Goal: Task Accomplishment & Management: Use online tool/utility

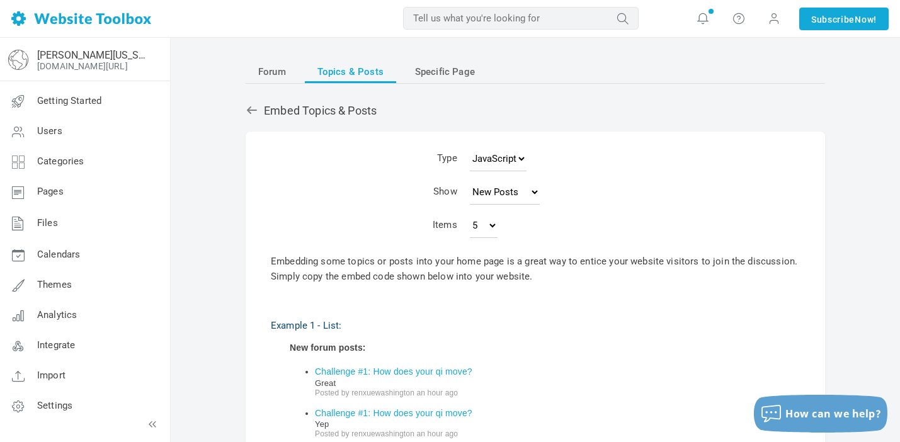
select select "posts"
click at [498, 224] on select "5 10 15 25 50 100 200" at bounding box center [484, 225] width 28 height 25
select select "10"
type textarea "<!-- Begin Forum JavaScript Feed Code --> <style> .forum_topics_feed { font: 14…"
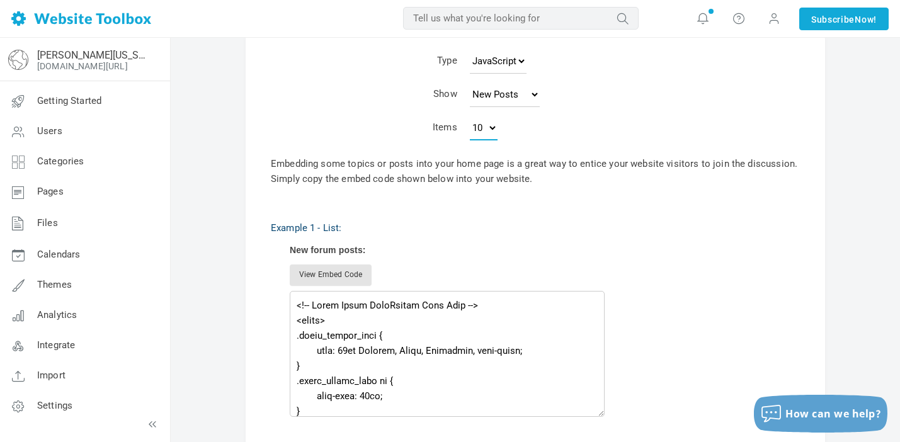
scroll to position [215, 0]
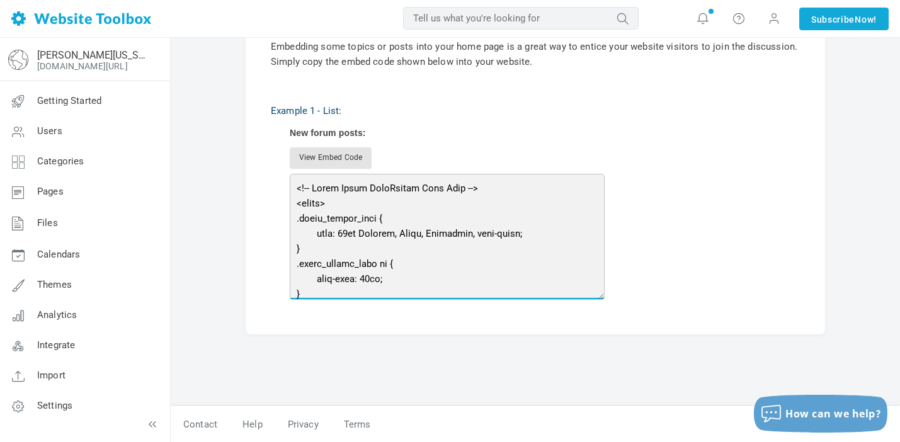
click at [345, 195] on div "New forum posts: View Embed Code" at bounding box center [545, 214] width 510 height 172
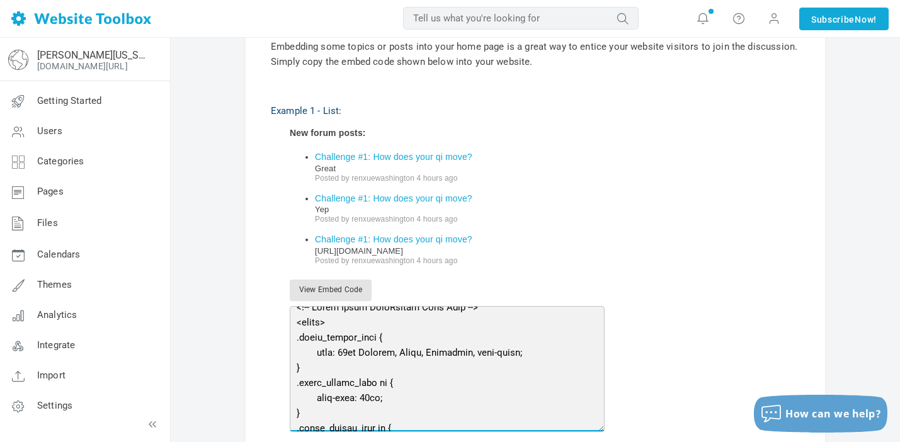
scroll to position [23, 0]
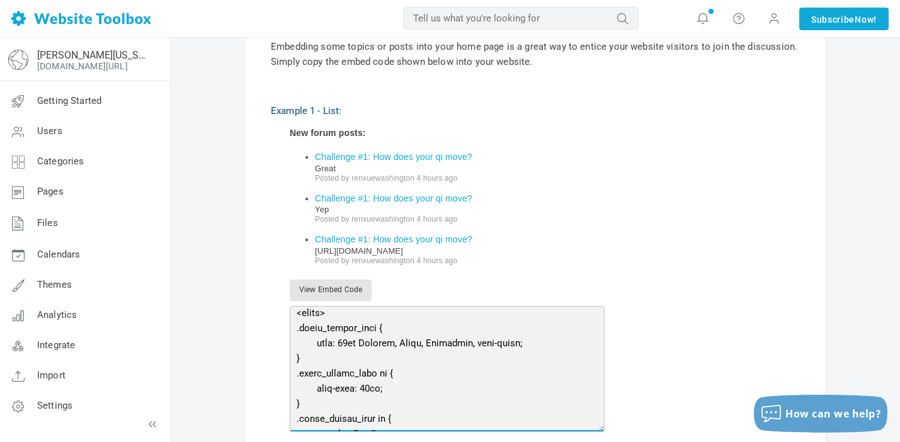
click at [356, 340] on textarea at bounding box center [447, 369] width 315 height 126
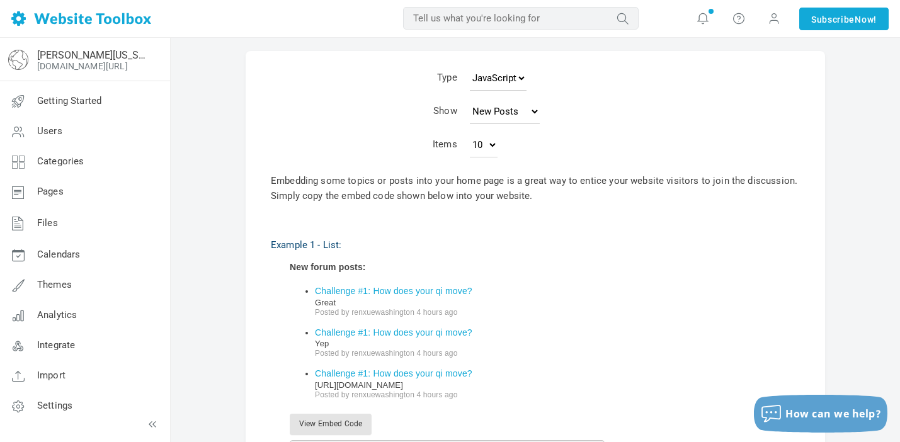
scroll to position [0, 0]
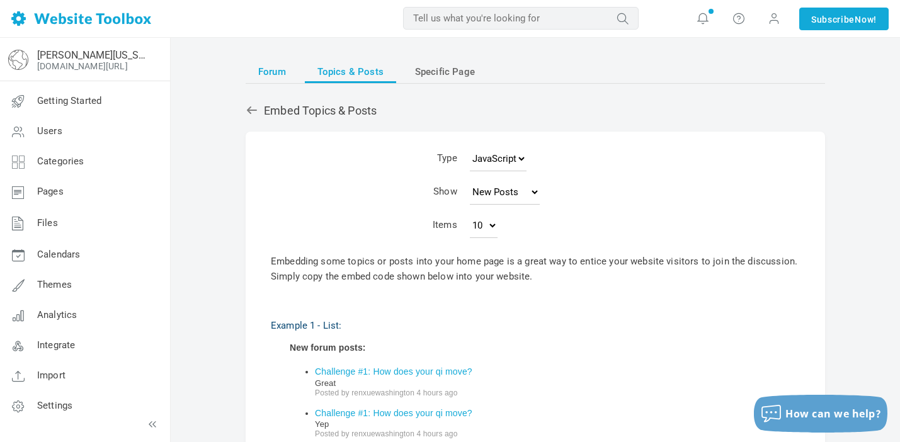
click at [287, 71] on link "Forum" at bounding box center [272, 71] width 53 height 23
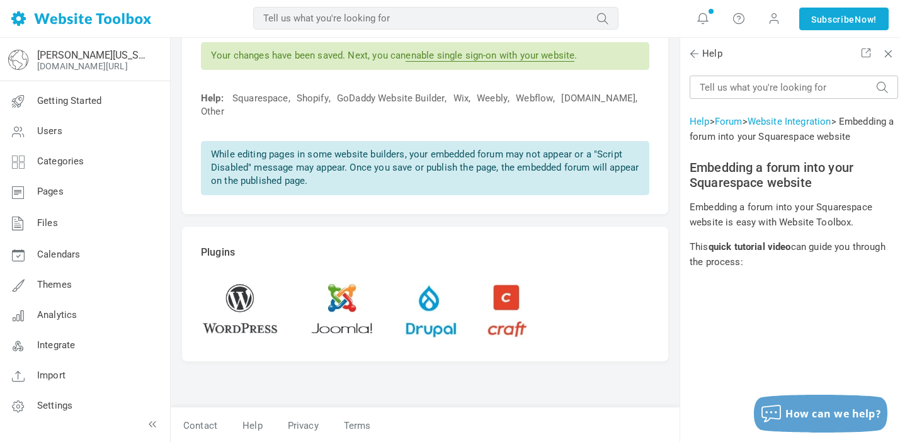
scroll to position [81, 0]
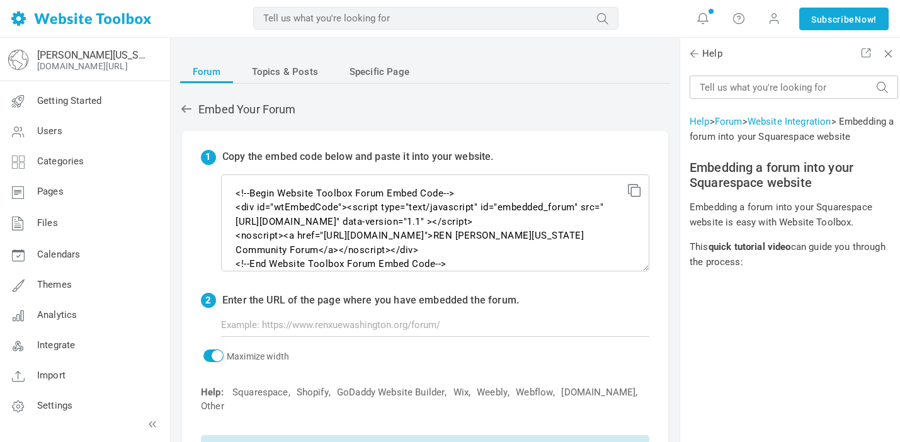
click at [445, 69] on ul "Forum Topics & Posts Specific Page" at bounding box center [425, 71] width 490 height 23
click at [381, 81] on span "Specific Page" at bounding box center [380, 71] width 60 height 23
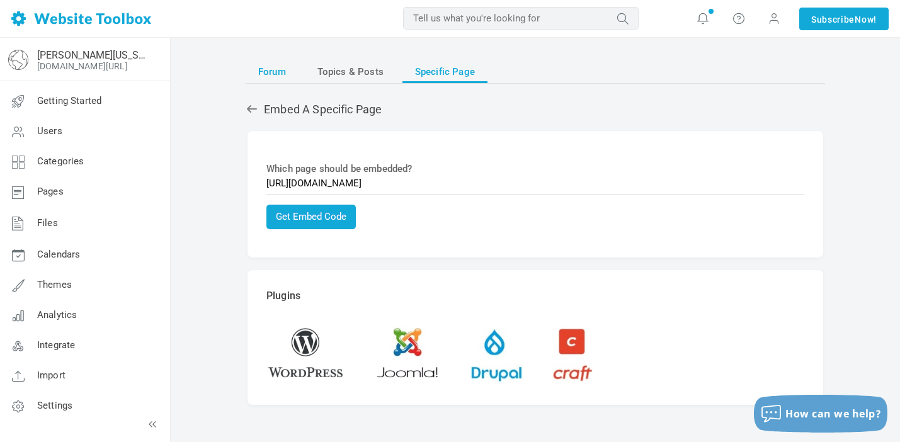
click at [266, 74] on span "Forum" at bounding box center [272, 71] width 28 height 23
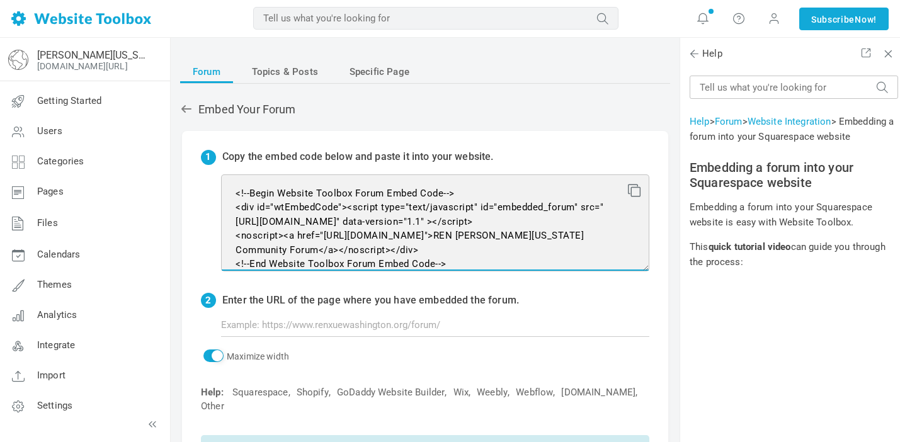
click at [348, 231] on textarea "<!--Begin Website Toolbox Forum Embed Code--> <div id="wtEmbedCode"><script typ…" at bounding box center [435, 223] width 428 height 97
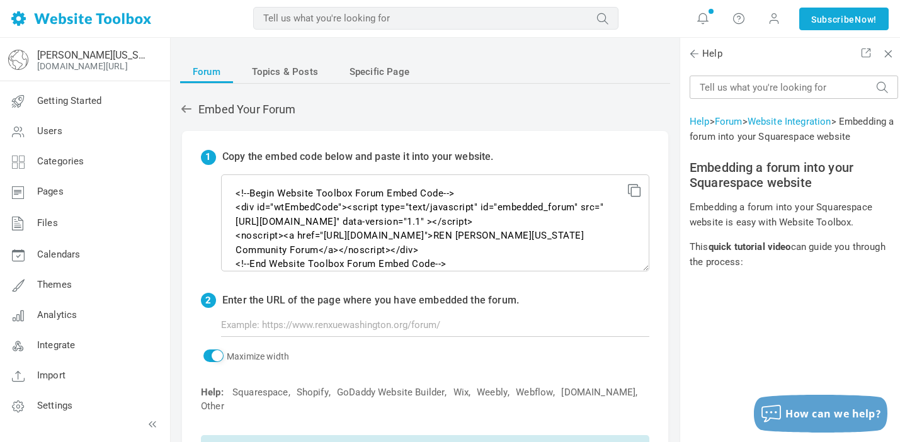
click at [637, 190] on icon at bounding box center [632, 188] width 9 height 9
